Goal: Task Accomplishment & Management: Manage account settings

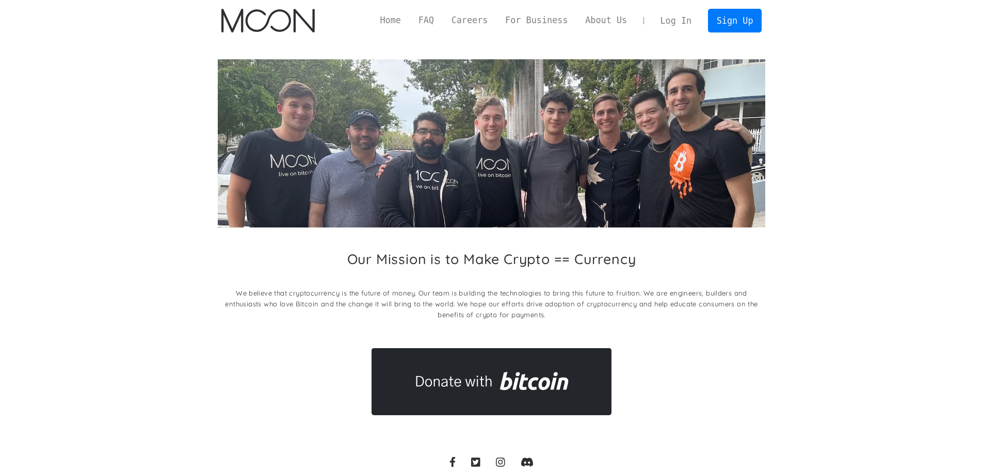
click at [688, 25] on link "Log In" at bounding box center [676, 20] width 49 height 23
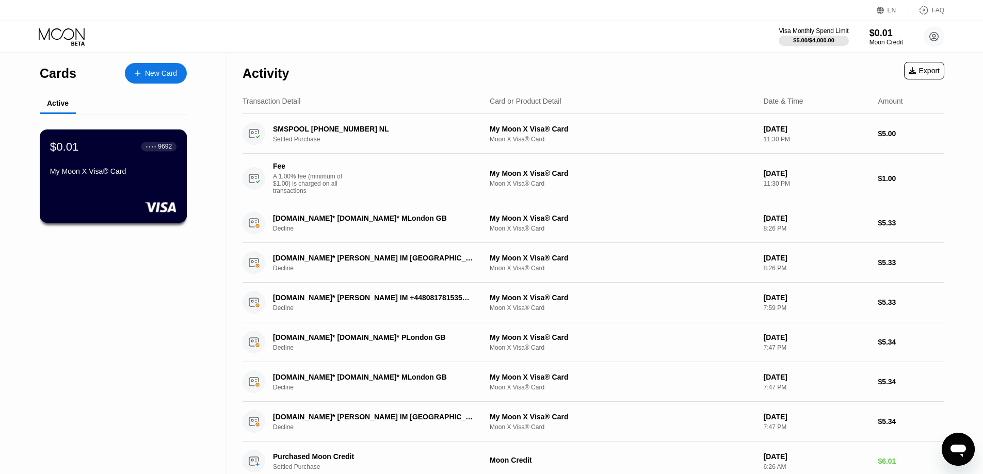
click at [116, 176] on div "My Moon X Visa® Card" at bounding box center [113, 171] width 126 height 8
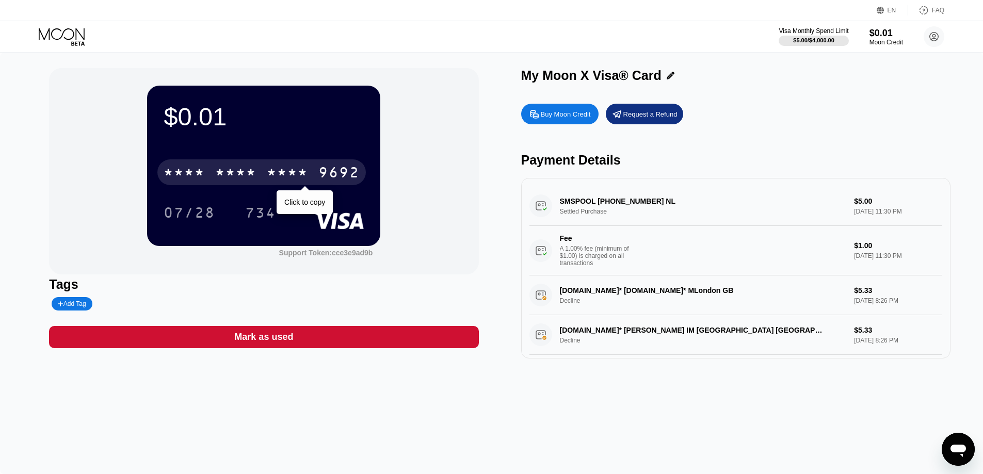
click at [226, 182] on div "* * * *" at bounding box center [235, 174] width 41 height 17
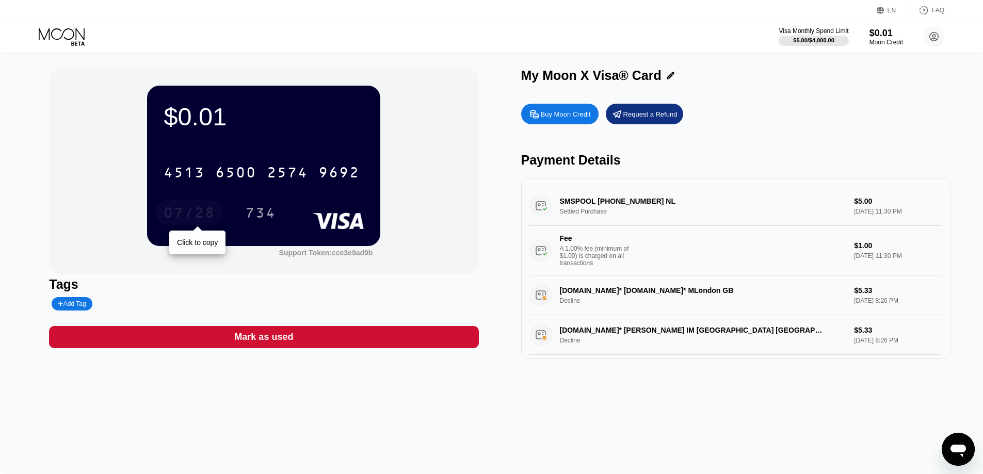
click at [186, 206] on div "07/28" at bounding box center [189, 213] width 67 height 26
click at [262, 213] on div "734" at bounding box center [260, 214] width 31 height 17
